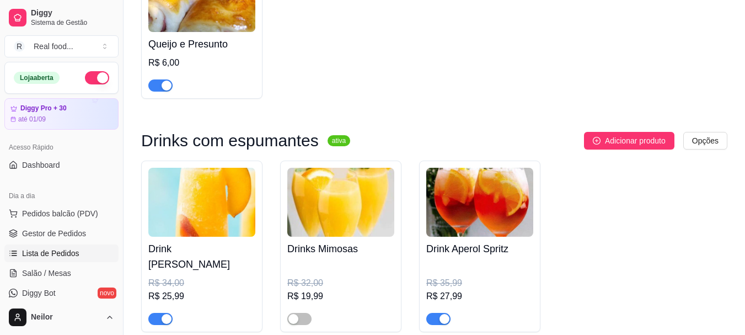
scroll to position [2646, 0]
click at [78, 233] on span "Gestor de Pedidos" at bounding box center [54, 233] width 64 height 11
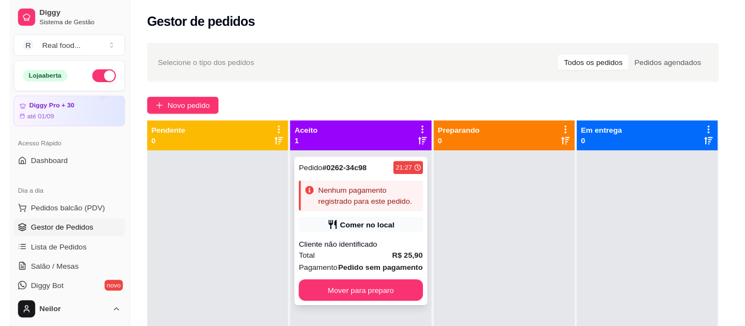
scroll to position [31, 0]
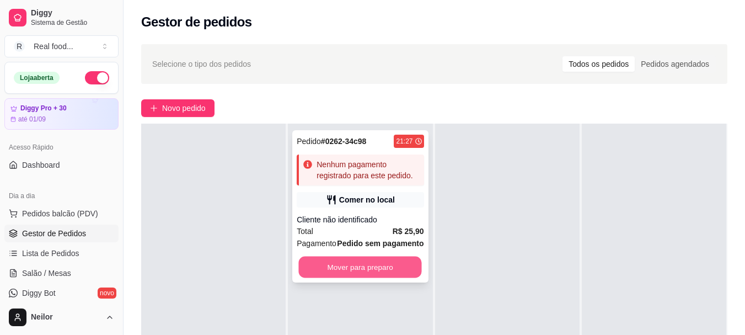
click at [365, 266] on button "Mover para preparo" at bounding box center [360, 266] width 123 height 21
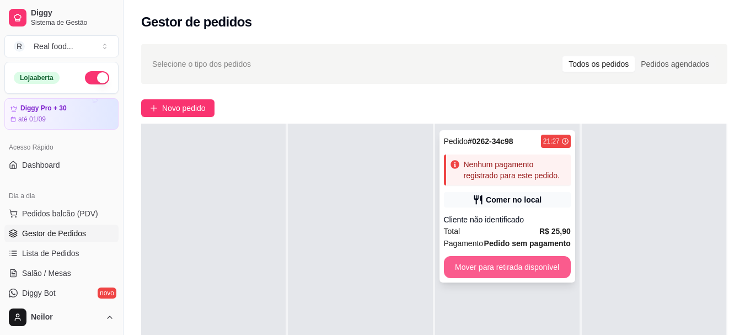
click at [510, 256] on button "Mover para retirada disponível" at bounding box center [507, 267] width 127 height 22
click at [540, 267] on button "Mover para retirada disponível" at bounding box center [507, 267] width 127 height 22
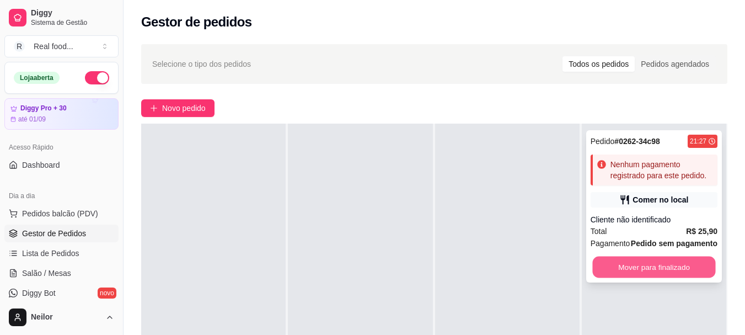
click at [646, 259] on button "Mover para finalizado" at bounding box center [653, 266] width 123 height 21
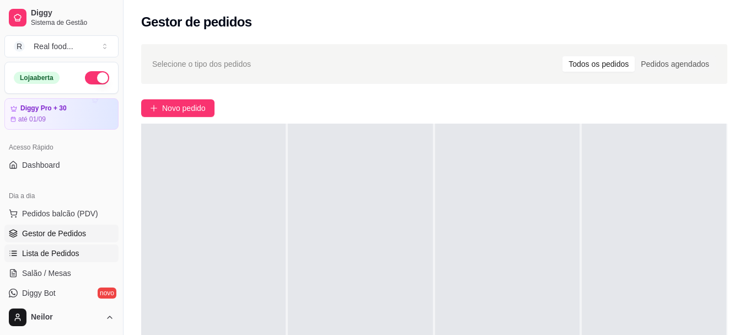
click at [81, 250] on link "Lista de Pedidos" at bounding box center [61, 253] width 114 height 18
